Goal: Task Accomplishment & Management: Manage account settings

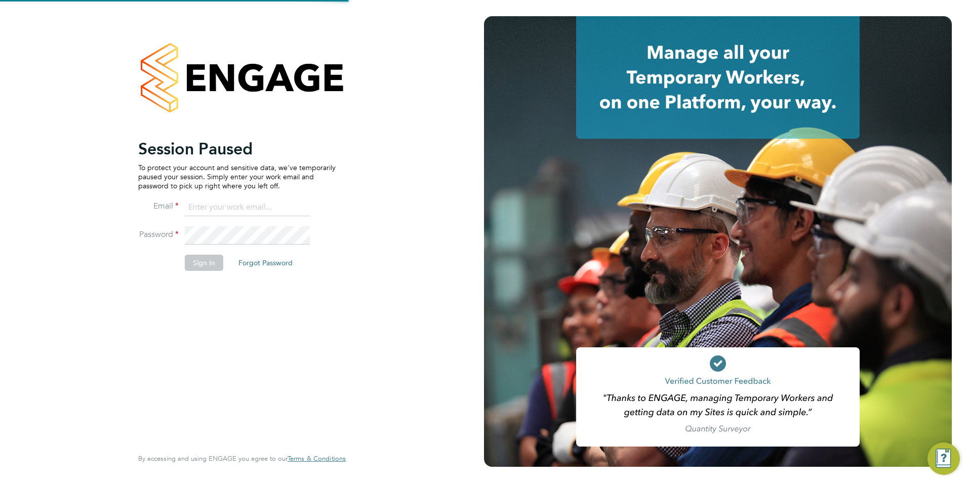
type input "[PERSON_NAME][EMAIL_ADDRESS][PERSON_NAME][DOMAIN_NAME]"
click at [202, 264] on button "Sign In" at bounding box center [204, 263] width 38 height 16
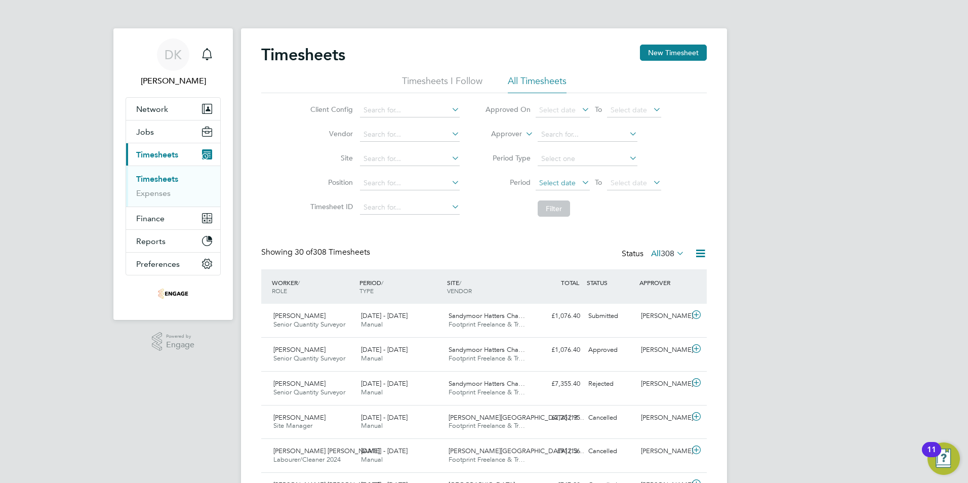
click at [560, 182] on span "Select date" at bounding box center [557, 182] width 36 height 9
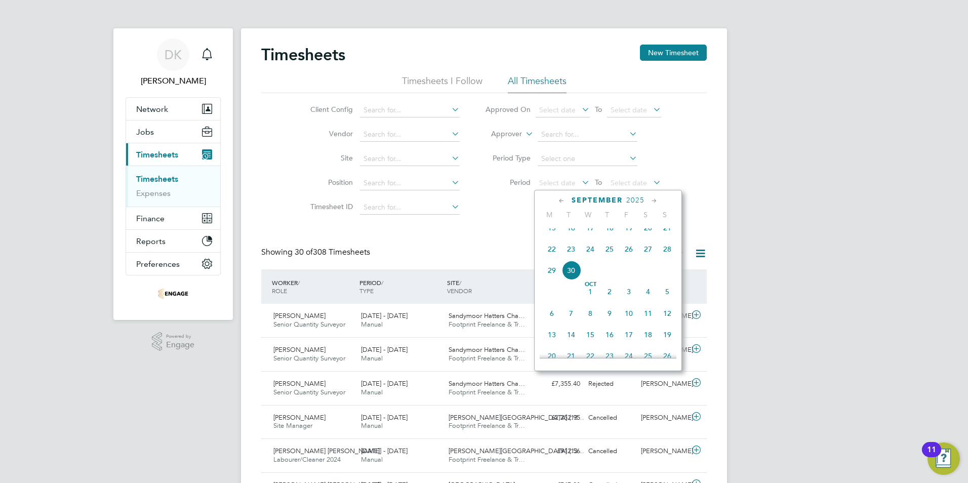
click at [551, 256] on span "22" at bounding box center [551, 248] width 19 height 19
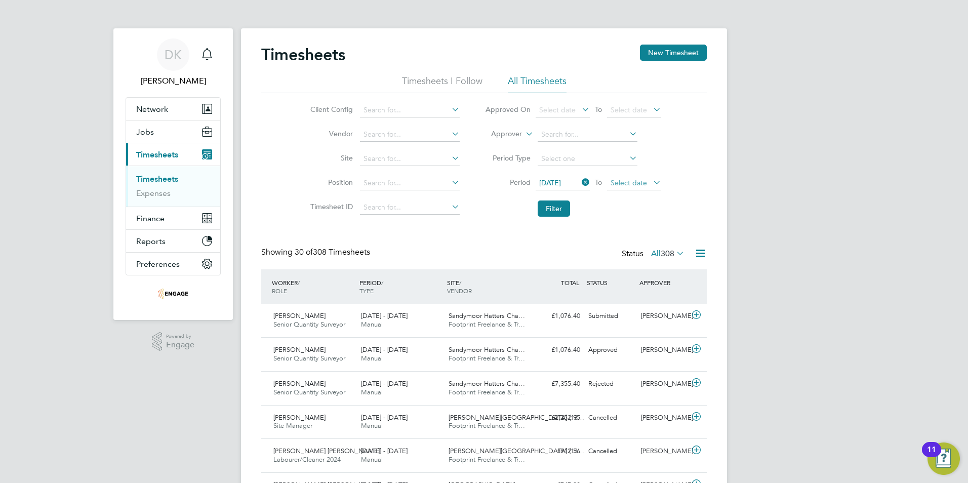
click at [622, 184] on span "Select date" at bounding box center [628, 182] width 36 height 9
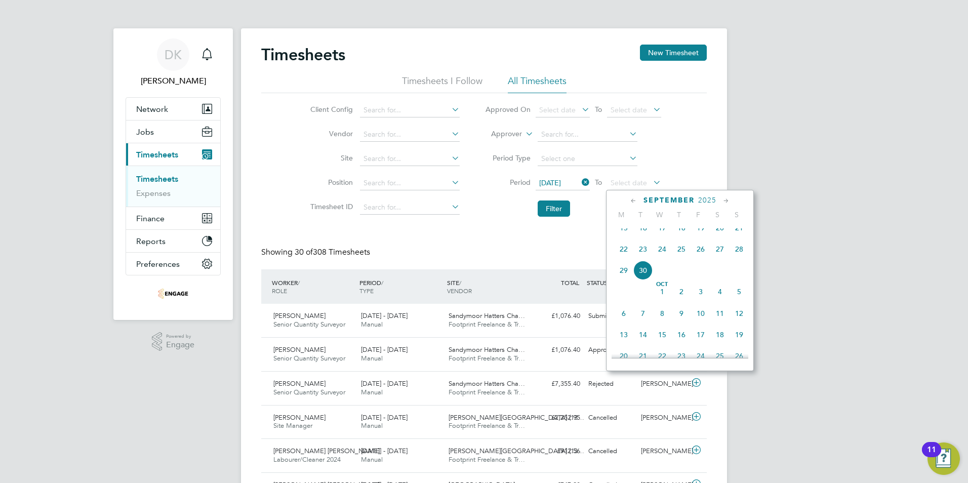
click at [739, 258] on span "28" at bounding box center [738, 248] width 19 height 19
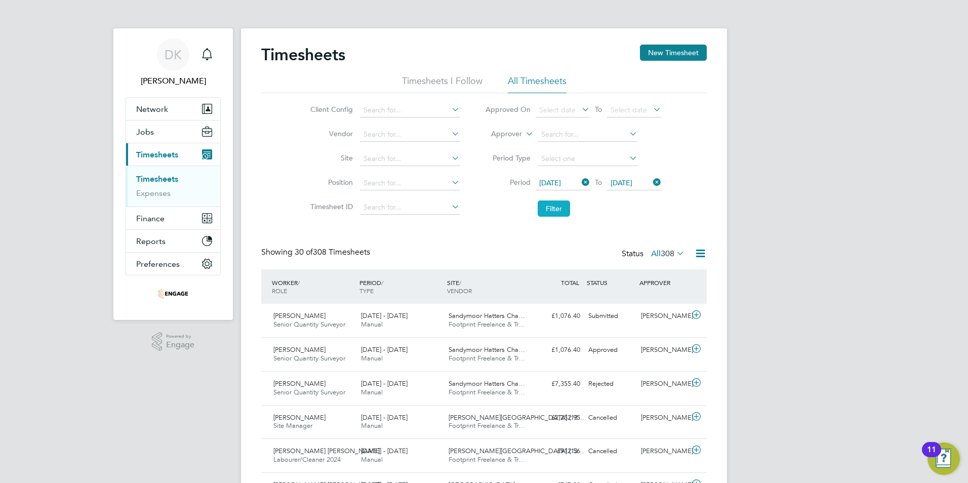
click at [549, 214] on button "Filter" at bounding box center [553, 208] width 32 height 16
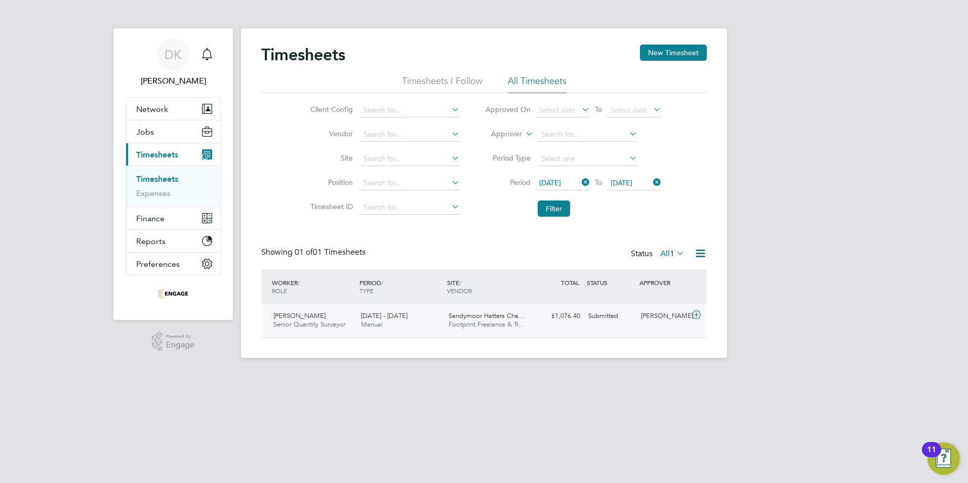
click at [698, 315] on icon at bounding box center [696, 315] width 13 height 8
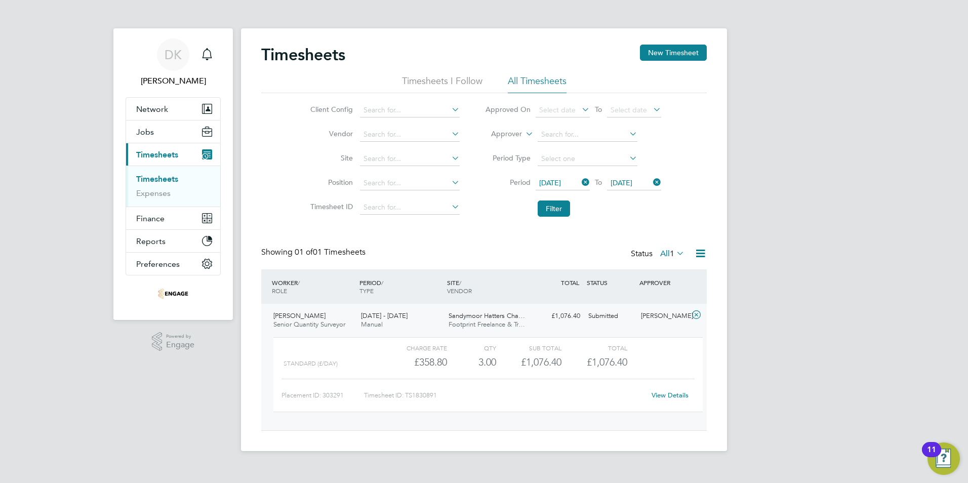
click at [668, 397] on link "View Details" at bounding box center [669, 395] width 37 height 9
click at [548, 208] on button "Filter" at bounding box center [553, 208] width 32 height 16
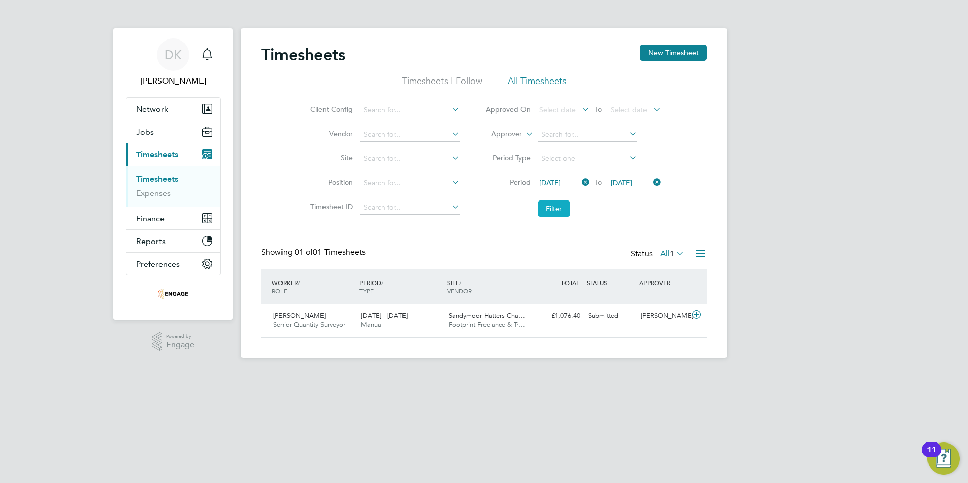
scroll to position [26, 88]
click at [549, 211] on button "Filter" at bounding box center [553, 208] width 32 height 16
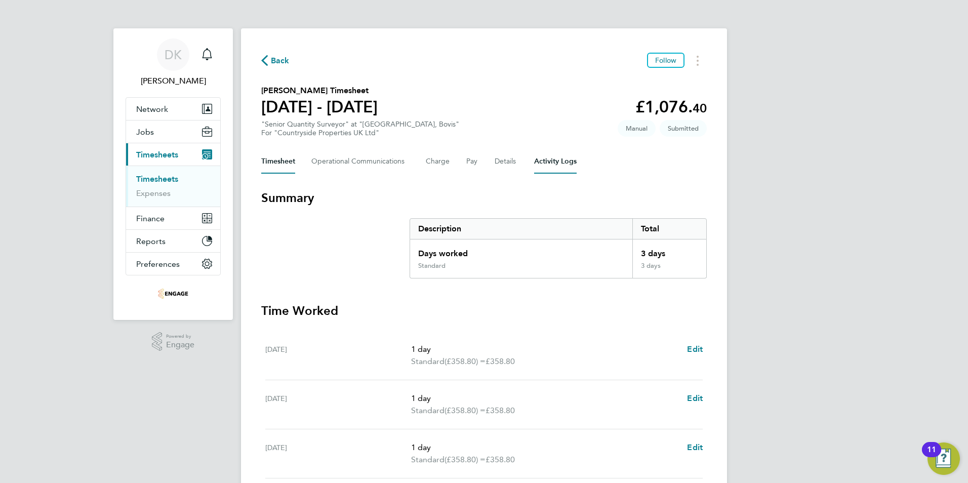
click at [563, 159] on Logs-tab "Activity Logs" at bounding box center [555, 161] width 43 height 24
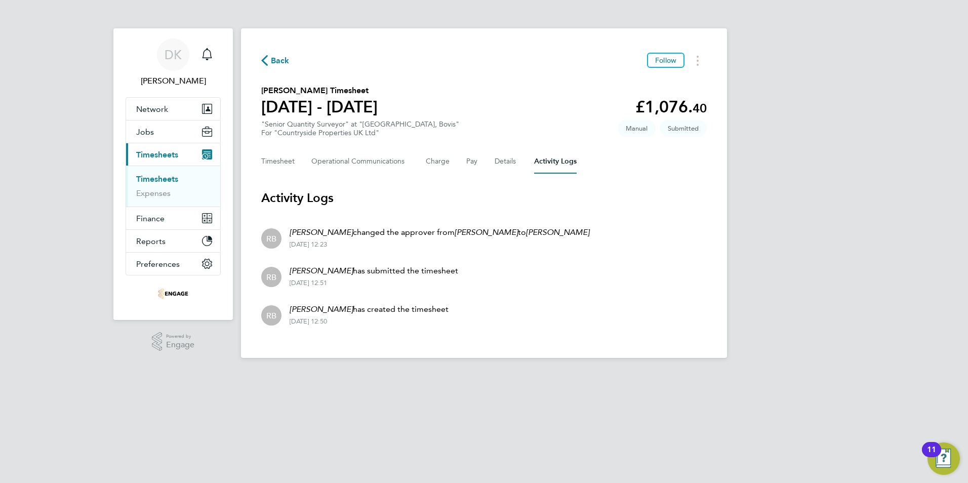
click at [272, 59] on span "Back" at bounding box center [280, 61] width 19 height 12
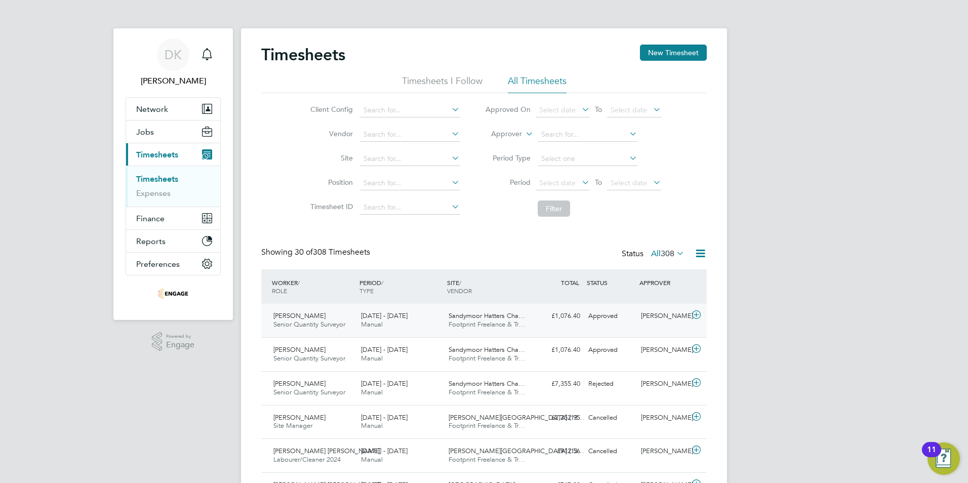
click at [695, 316] on icon at bounding box center [696, 315] width 13 height 8
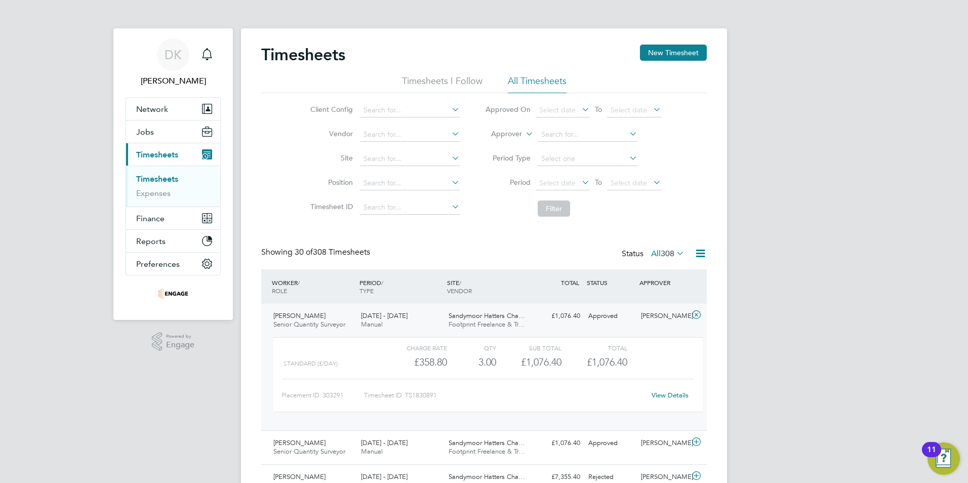
click at [665, 397] on link "View Details" at bounding box center [669, 395] width 37 height 9
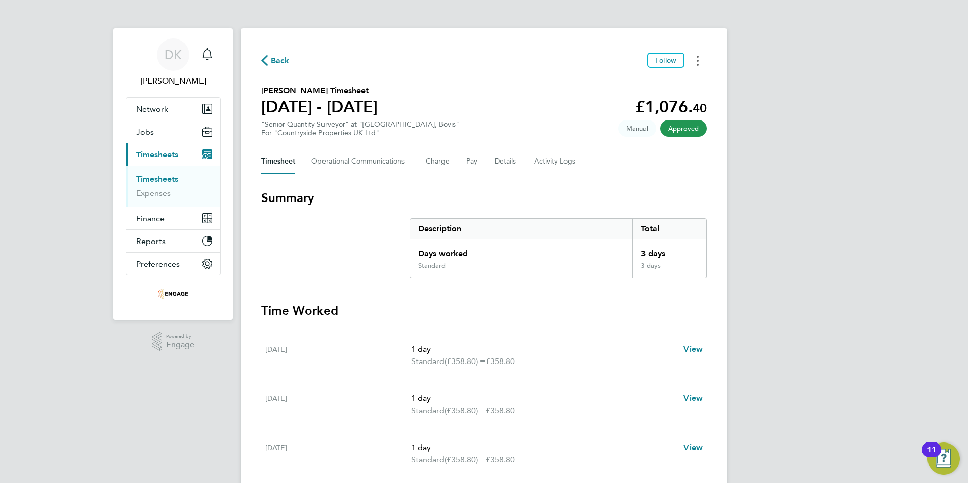
click at [696, 62] on icon "Timesheets Menu" at bounding box center [697, 61] width 2 height 10
click at [624, 79] on link "Download timesheet" at bounding box center [645, 83] width 121 height 20
click at [693, 59] on button "Timesheets Menu" at bounding box center [697, 61] width 18 height 16
click at [628, 80] on link "Download timesheet" at bounding box center [645, 83] width 121 height 20
